Goal: Check status: Check status

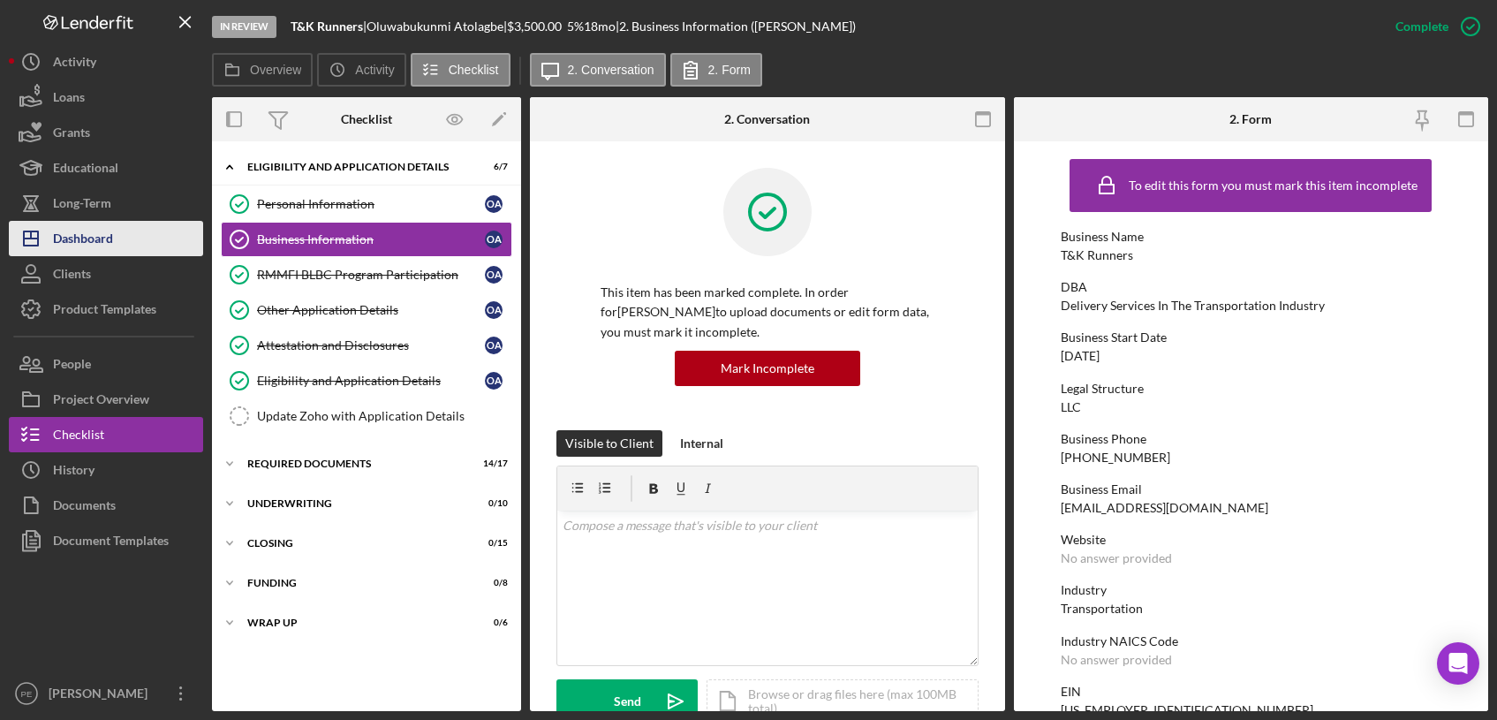
click at [82, 248] on div "Dashboard" at bounding box center [83, 241] width 60 height 40
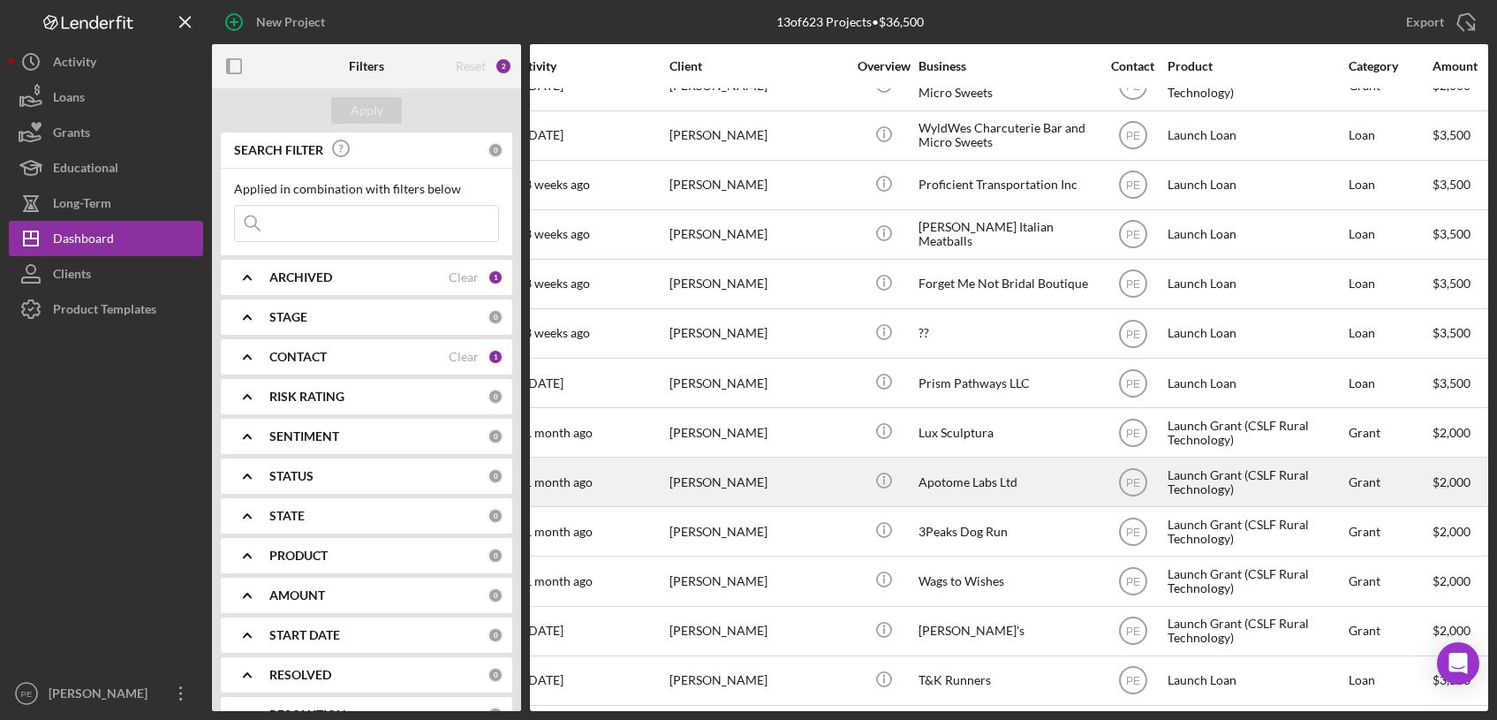
scroll to position [27, 0]
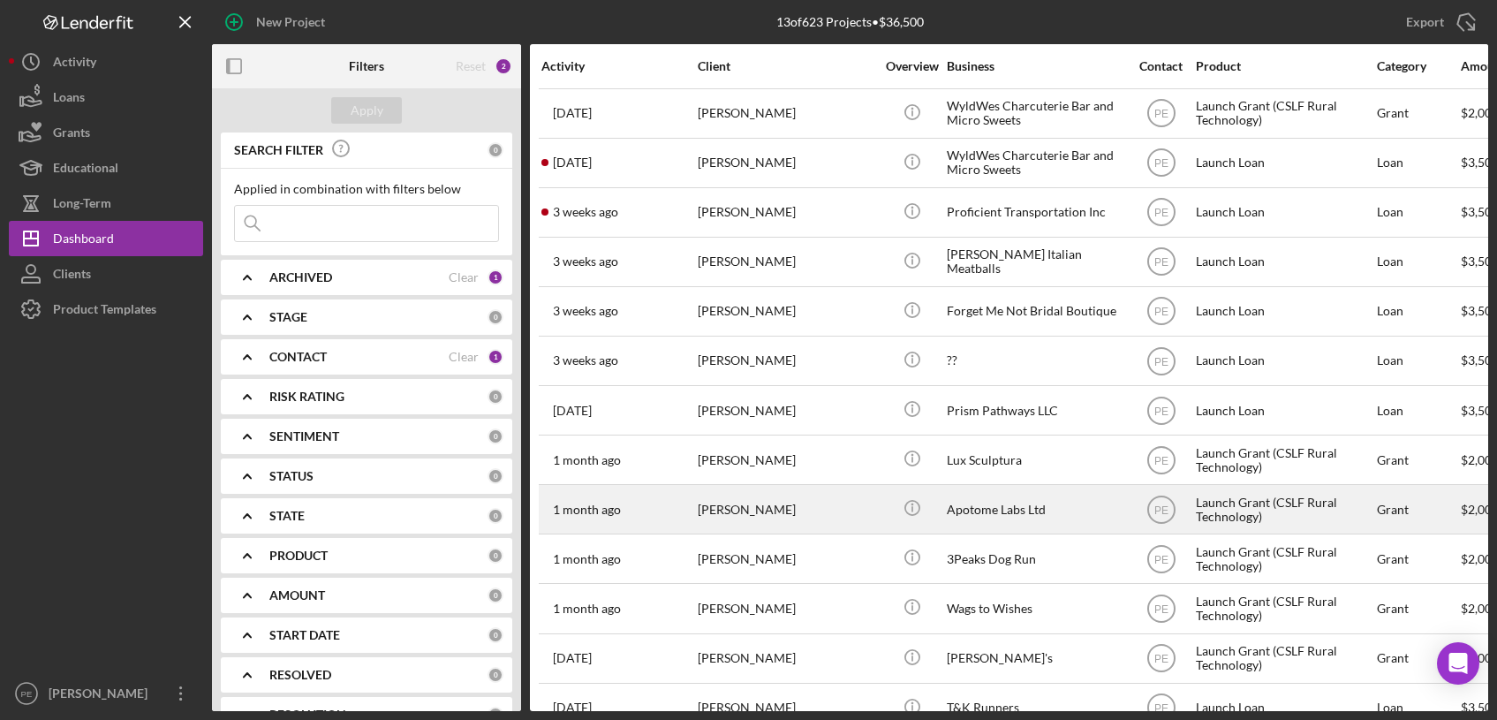
click at [641, 510] on div "1 month ago Kisora Thomas" at bounding box center [618, 509] width 155 height 47
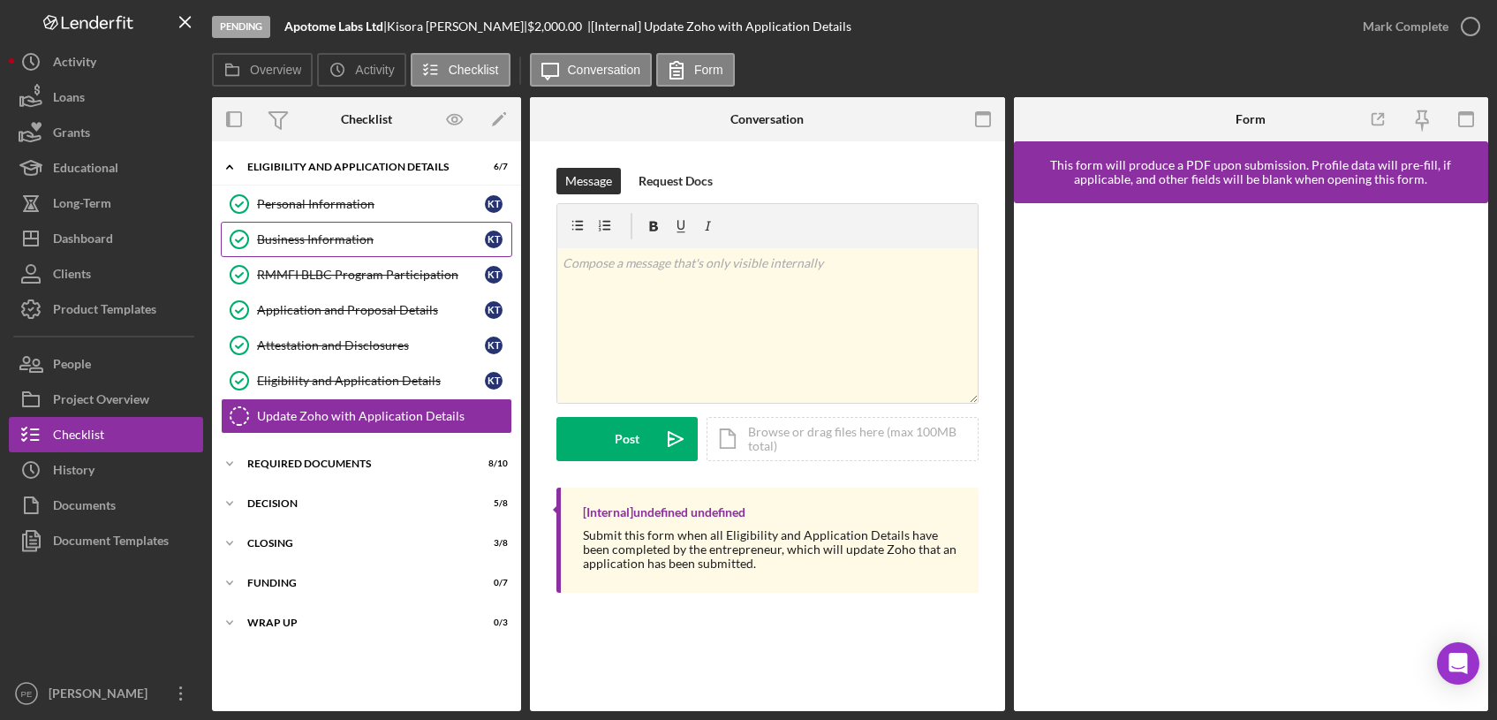
click at [339, 237] on div "Business Information" at bounding box center [371, 239] width 228 height 14
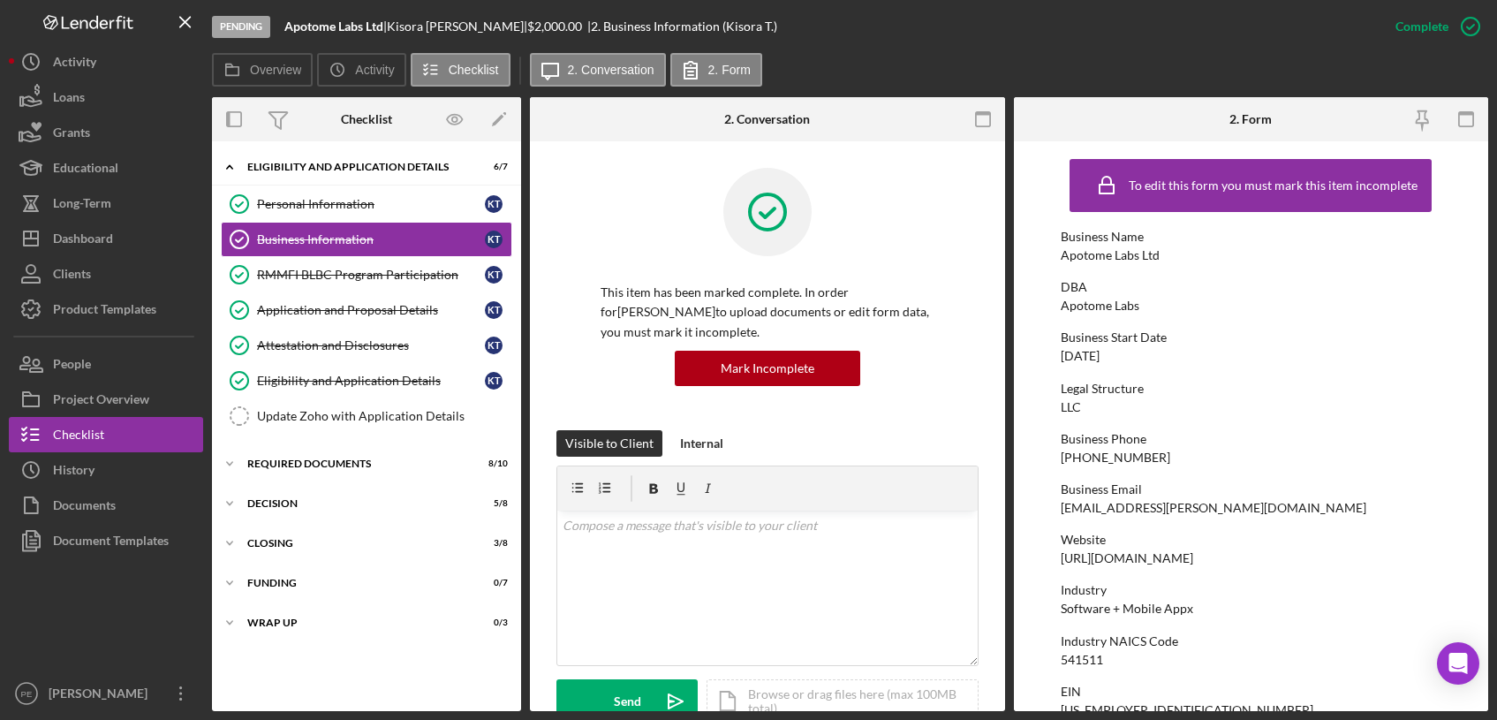
scroll to position [11, 0]
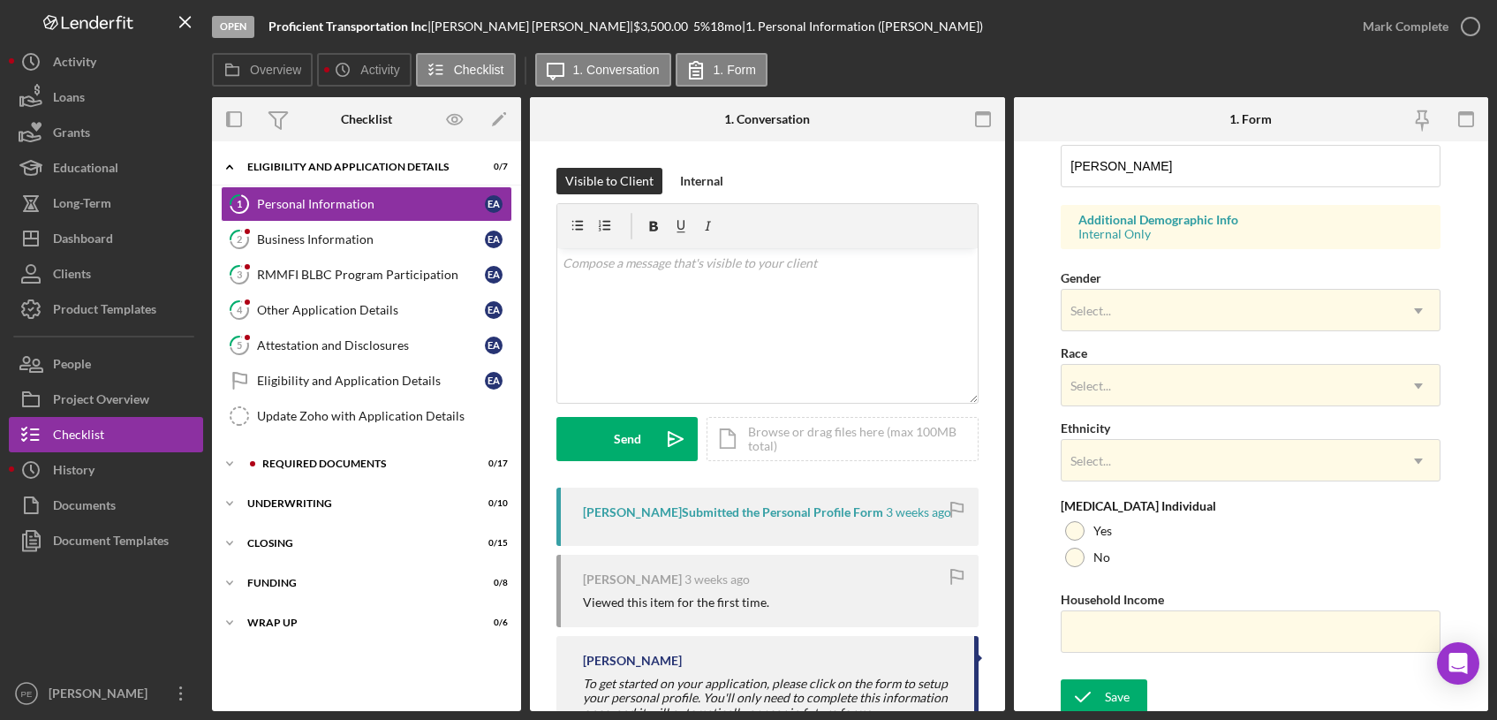
scroll to position [600, 0]
click at [314, 244] on div "Business Information" at bounding box center [371, 239] width 228 height 14
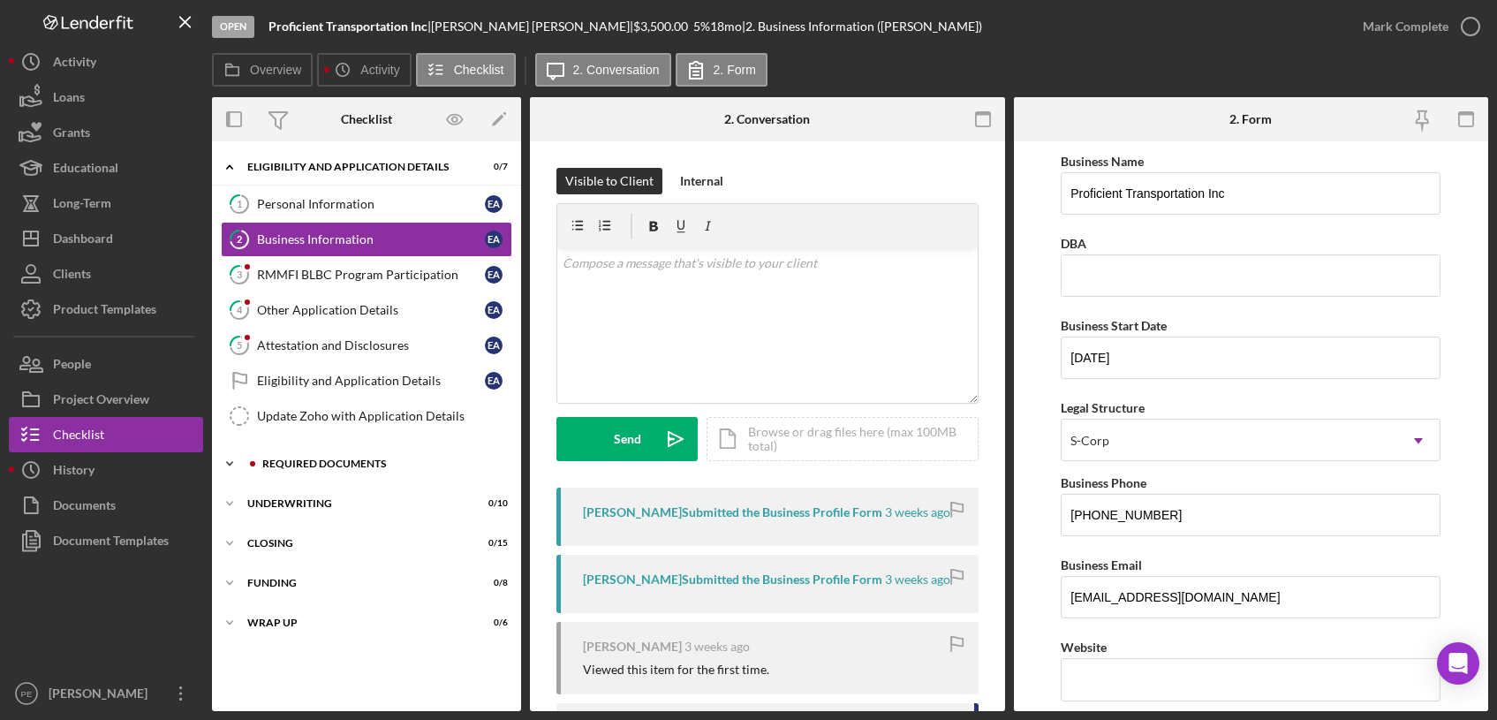
click at [225, 463] on icon "Icon/Expander" at bounding box center [229, 463] width 35 height 35
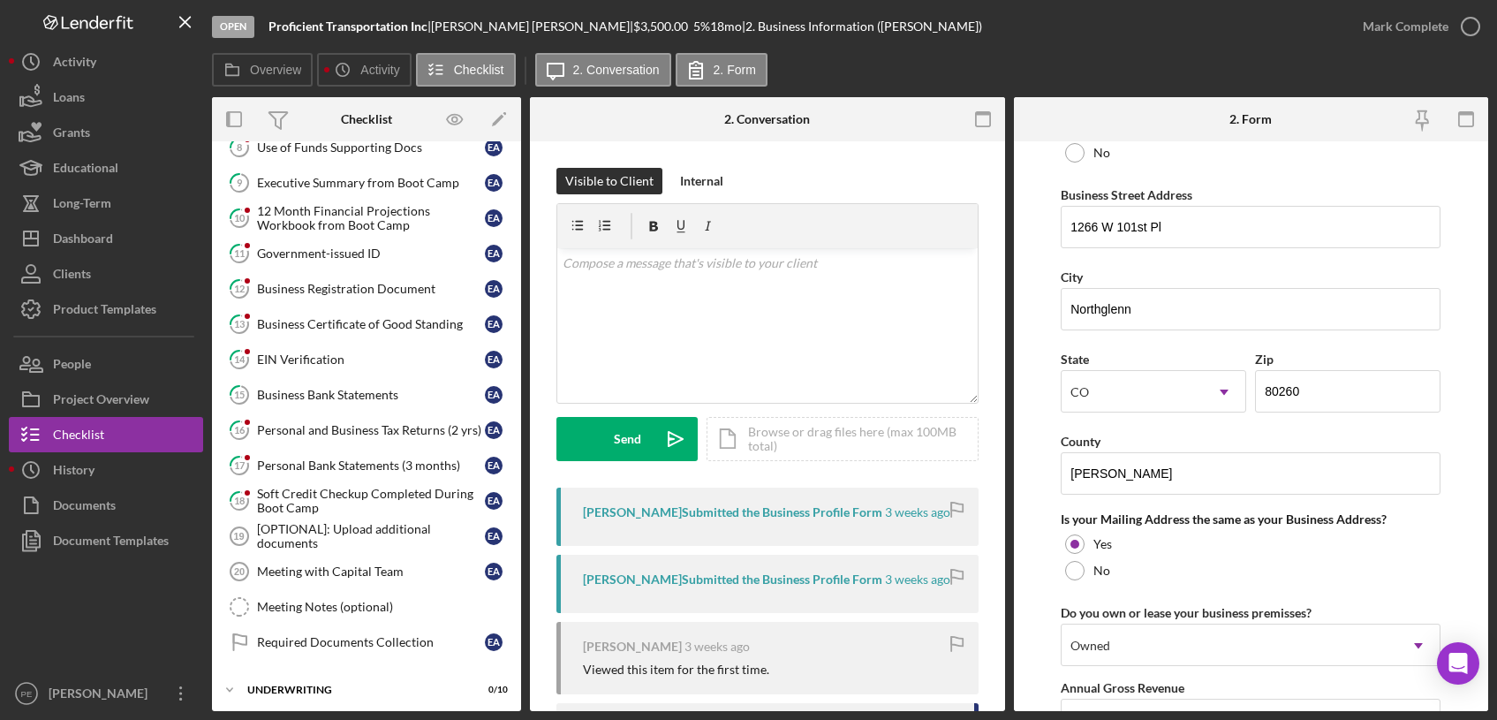
scroll to position [422, 0]
click at [385, 397] on div "Business Bank Statements" at bounding box center [371, 396] width 228 height 14
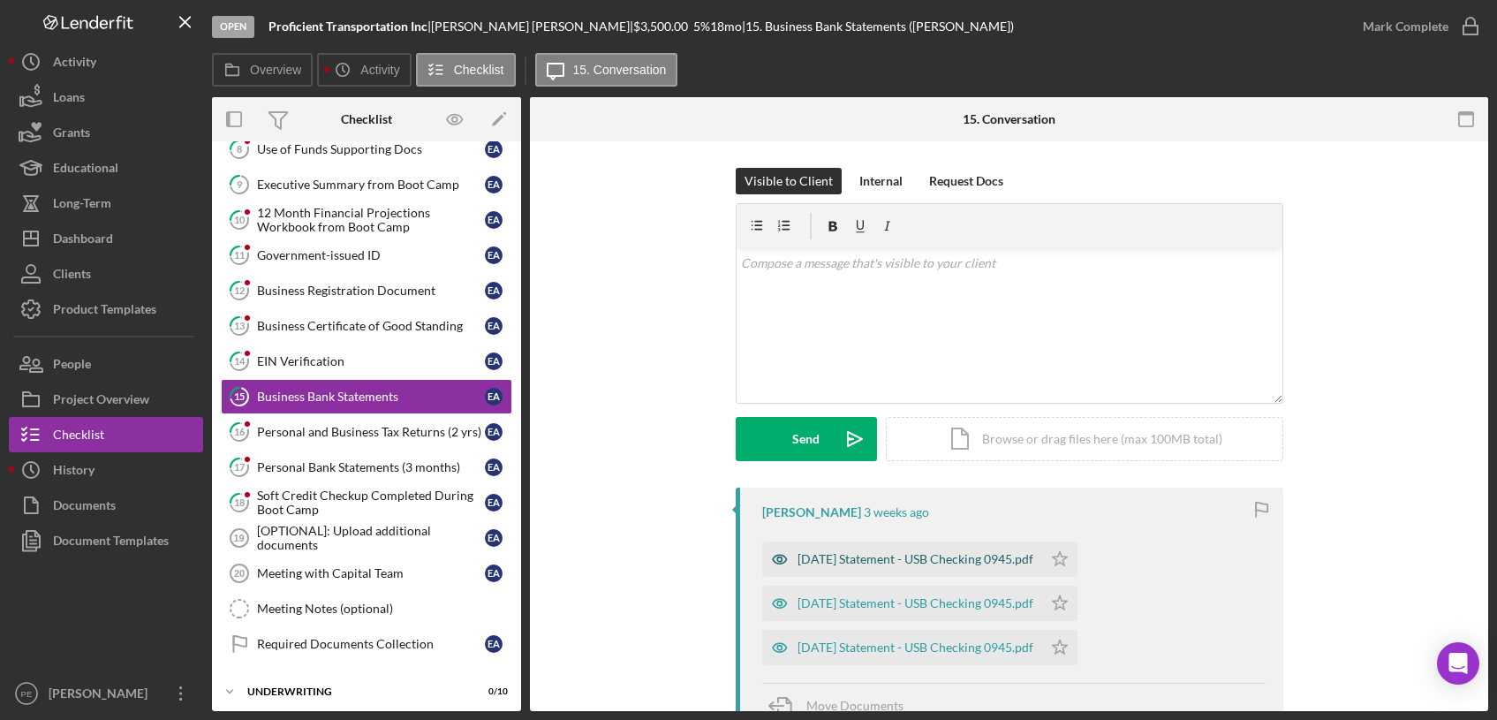
click at [899, 564] on div "[DATE] Statement - USB Checking 0945.pdf" at bounding box center [915, 559] width 236 height 14
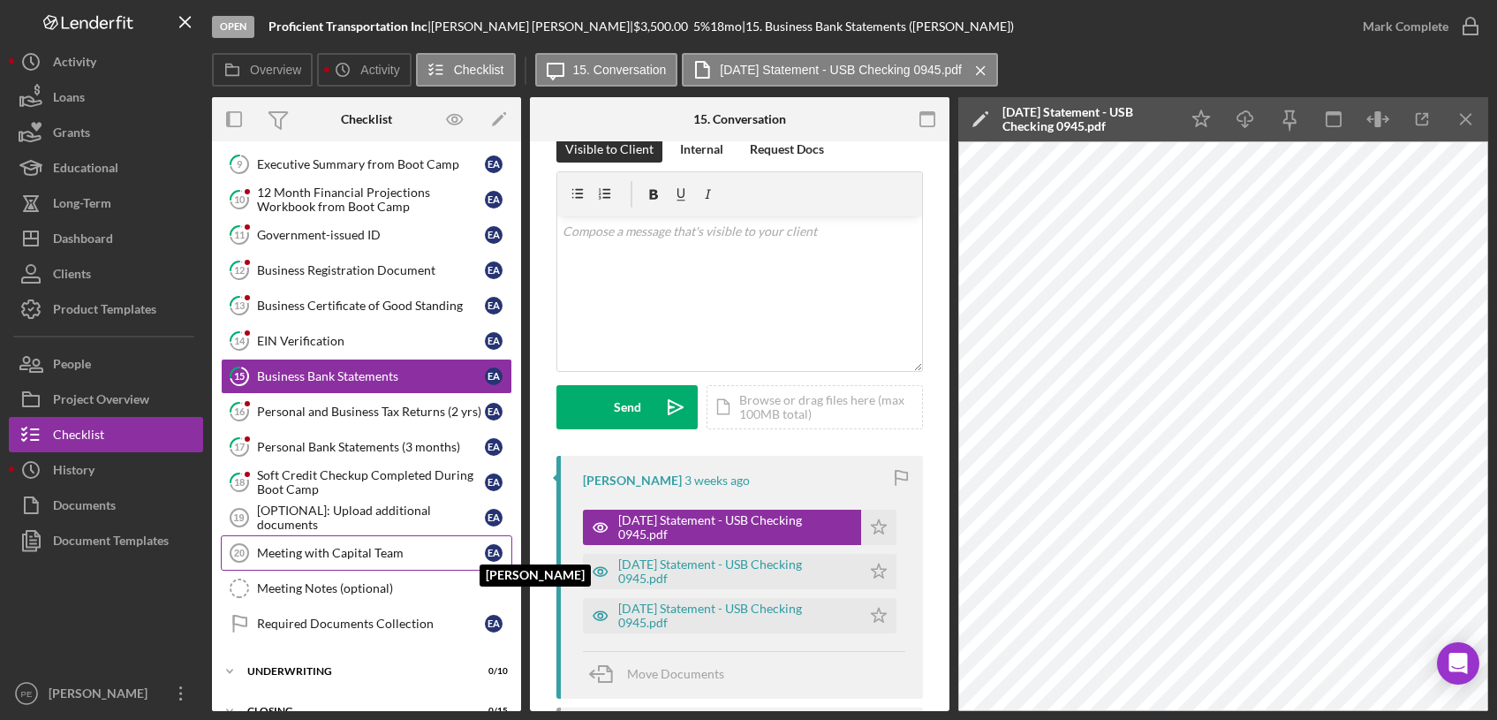
scroll to position [454, 0]
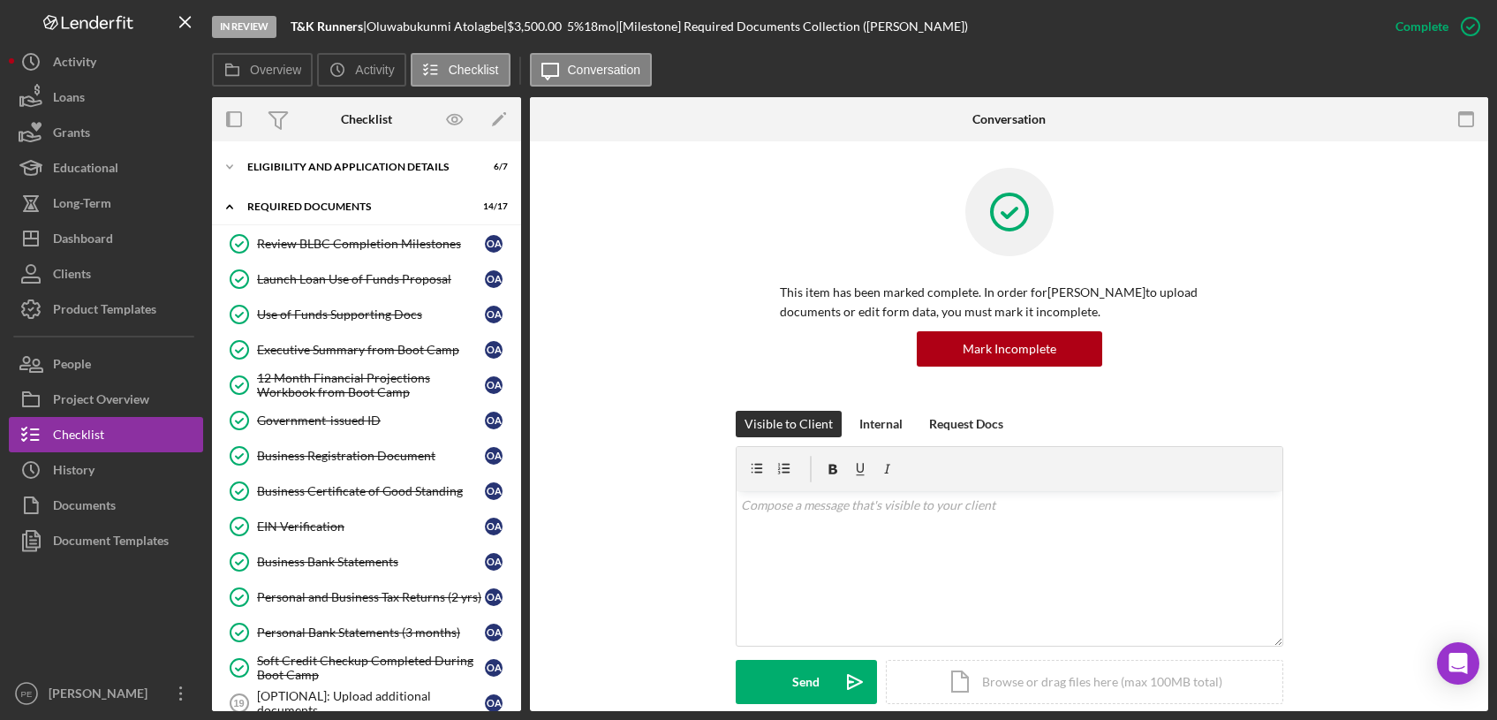
scroll to position [292, 0]
